Goal: Find specific page/section: Find specific page/section

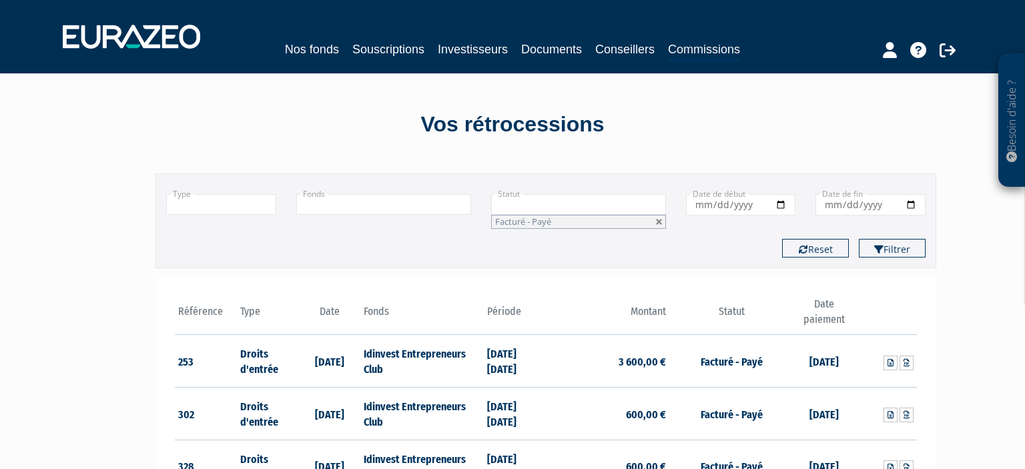
scroll to position [1781, 0]
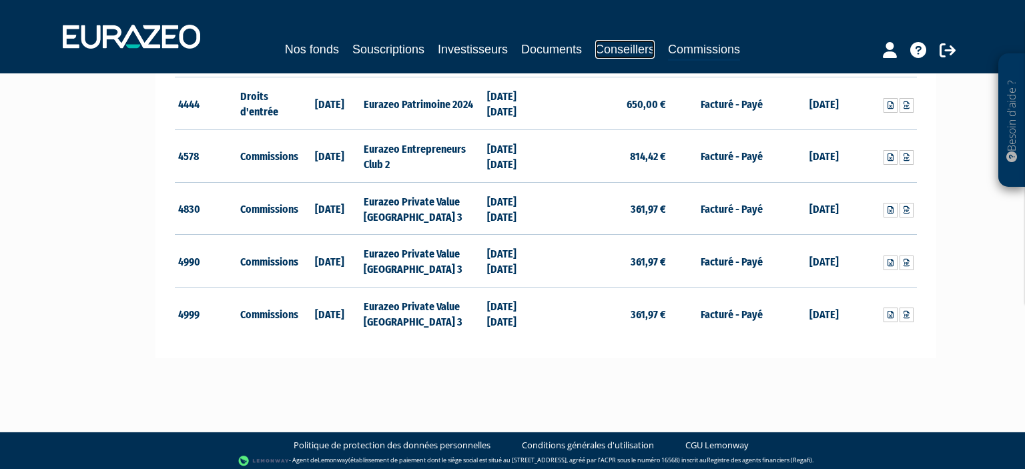
click at [655, 53] on link "Conseillers" at bounding box center [624, 49] width 59 height 19
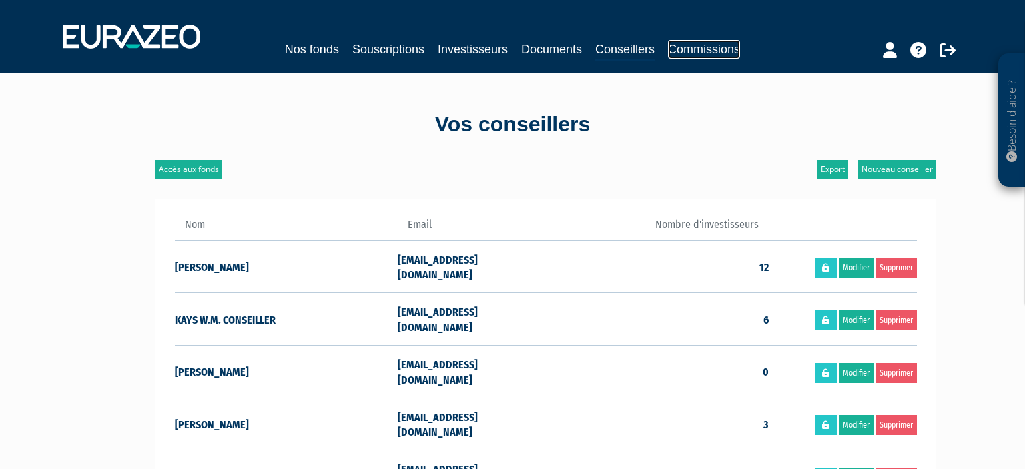
click at [696, 44] on link "Commissions" at bounding box center [704, 49] width 72 height 19
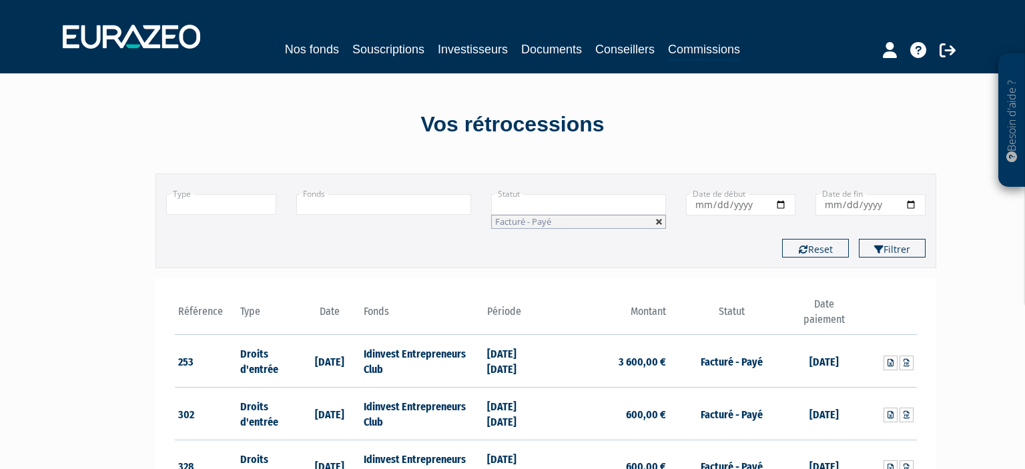
click at [656, 224] on link at bounding box center [659, 222] width 8 height 8
type input "+"
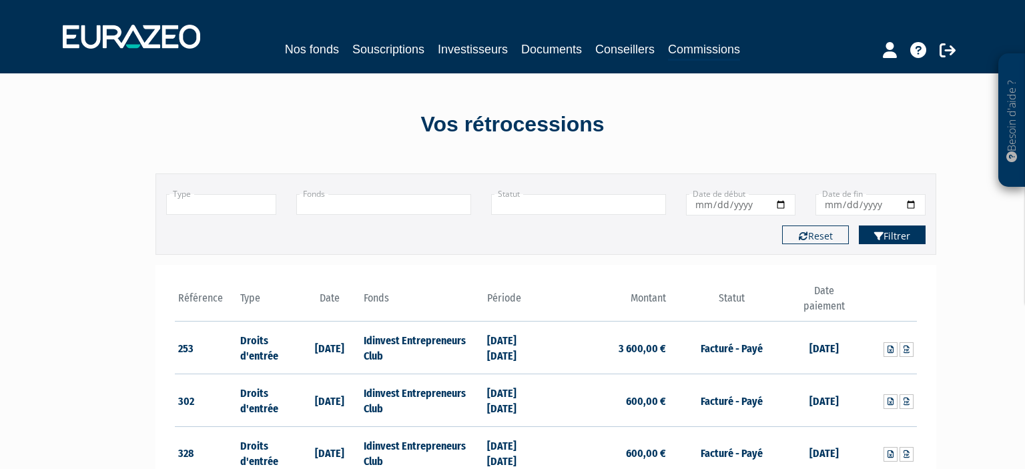
click at [884, 242] on button "Filtrer" at bounding box center [892, 235] width 67 height 19
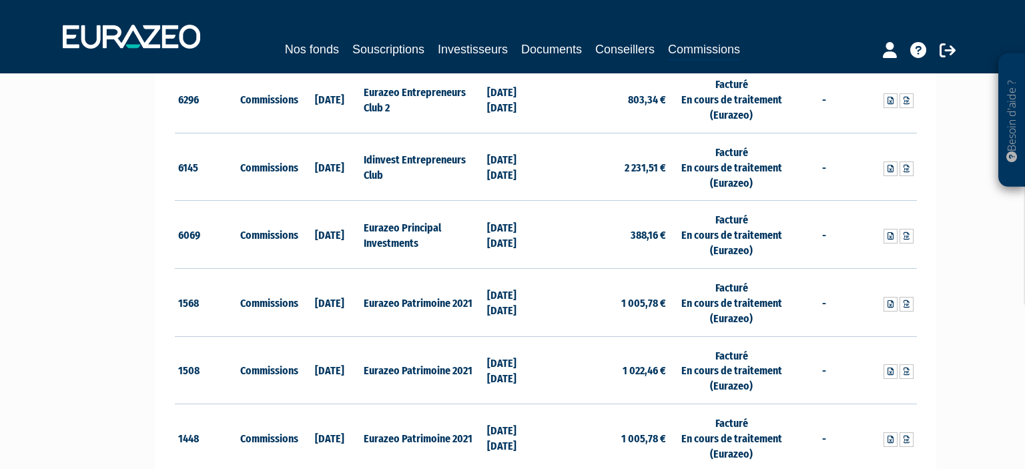
scroll to position [141, 0]
